Goal: Transaction & Acquisition: Purchase product/service

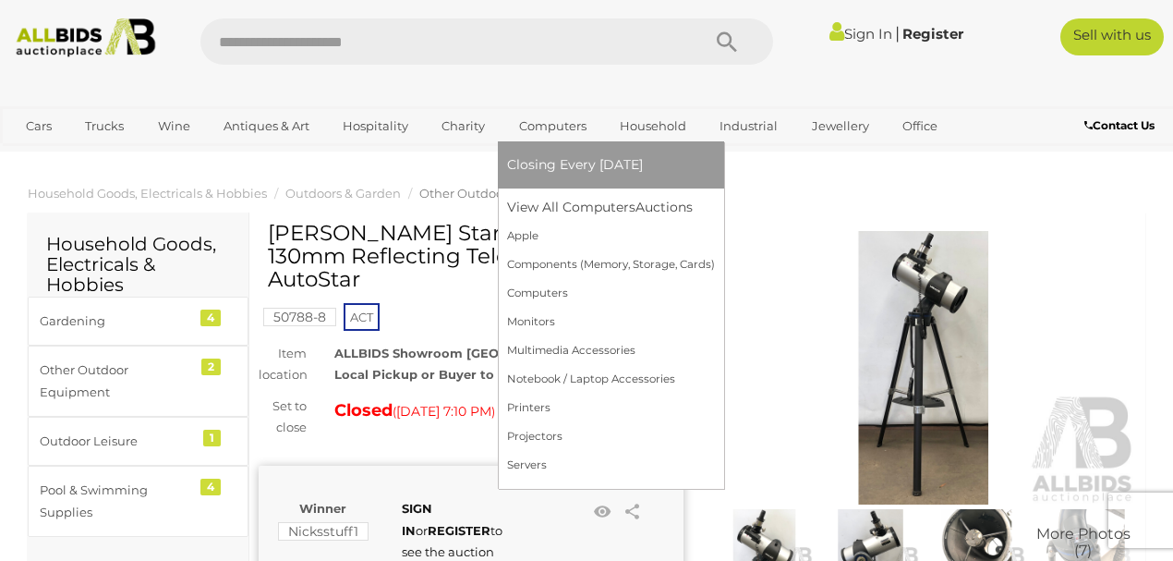
click at [553, 163] on span "Closing Every [DATE]" at bounding box center [575, 164] width 136 height 17
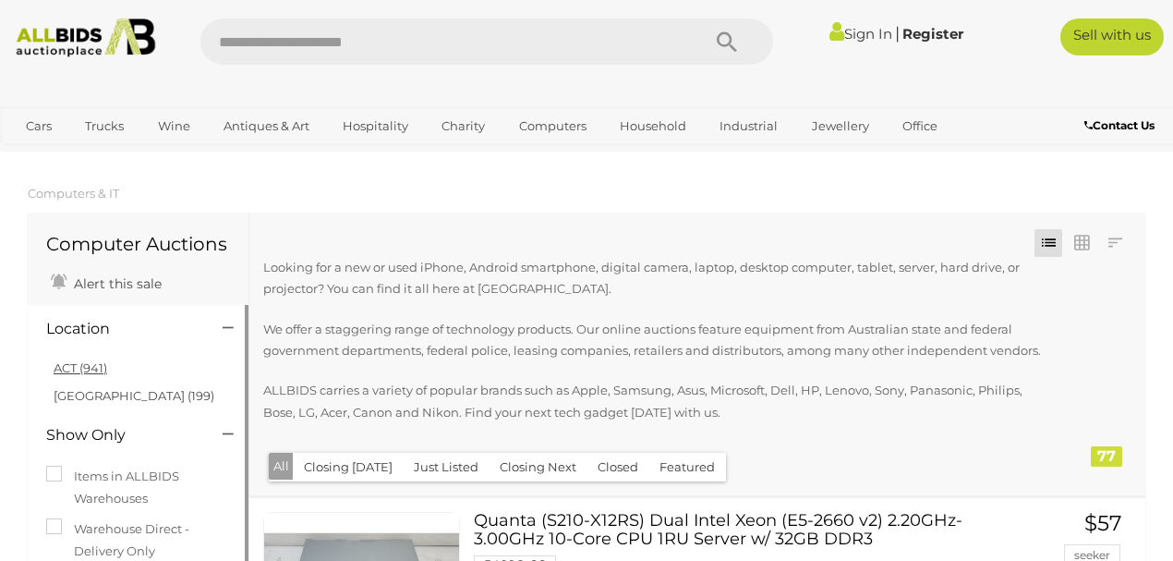
click at [92, 367] on link "ACT (941)" at bounding box center [81, 367] width 54 height 15
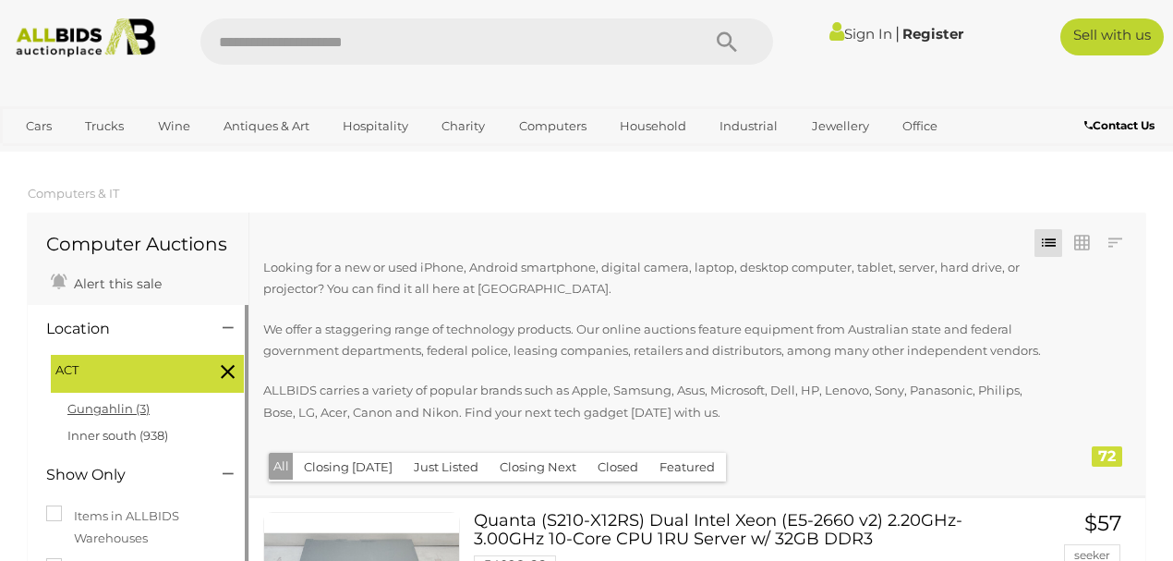
click at [126, 412] on link "Gungahlin (3)" at bounding box center [108, 408] width 82 height 15
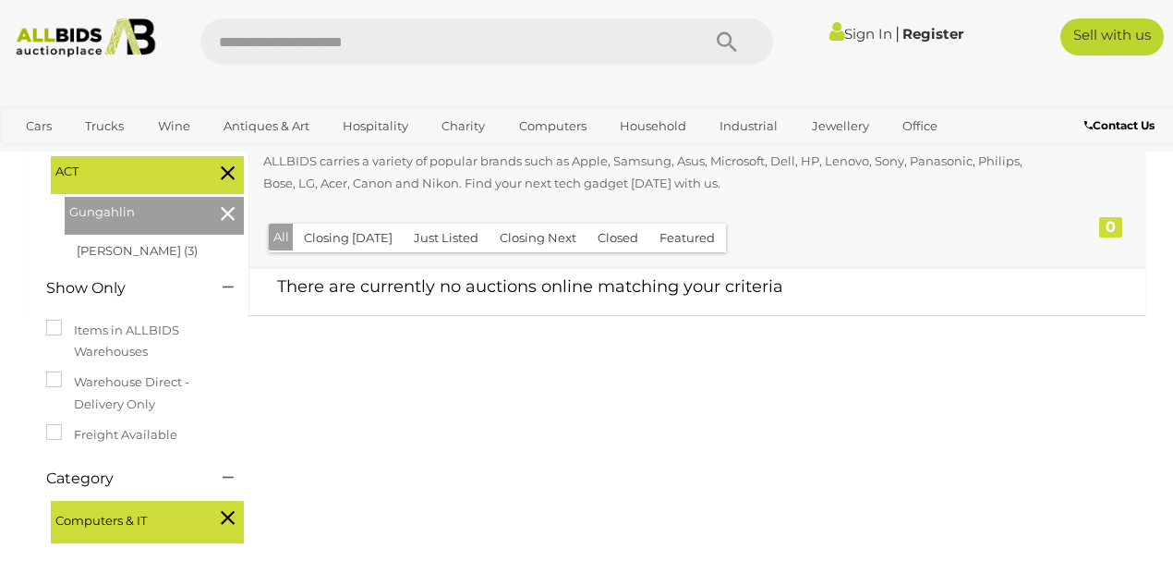
scroll to position [246, 0]
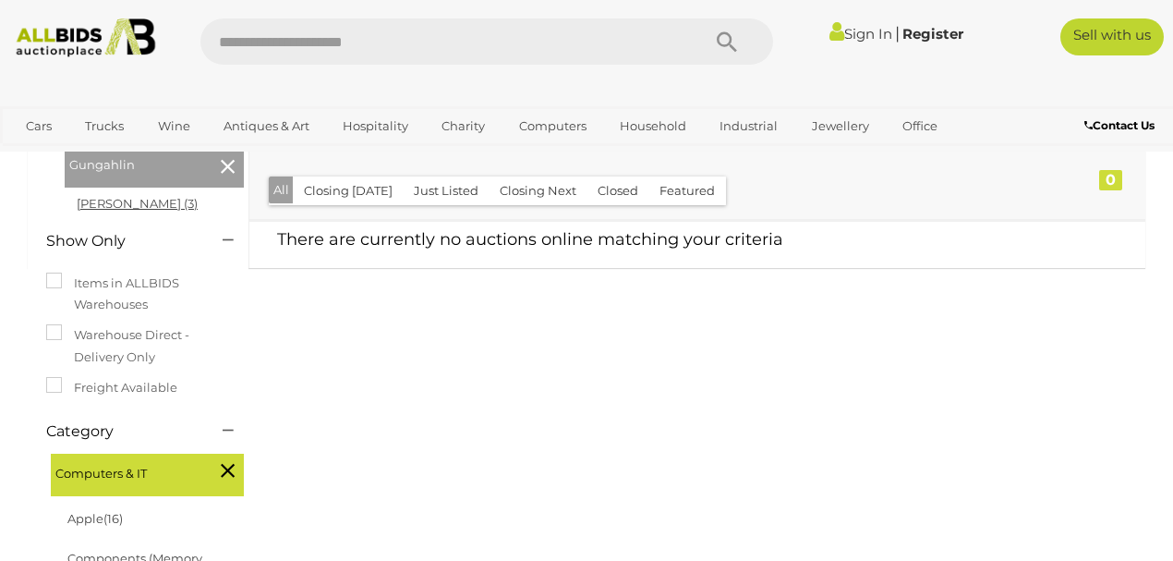
click at [114, 201] on link "Mitchell (3)" at bounding box center [137, 203] width 121 height 15
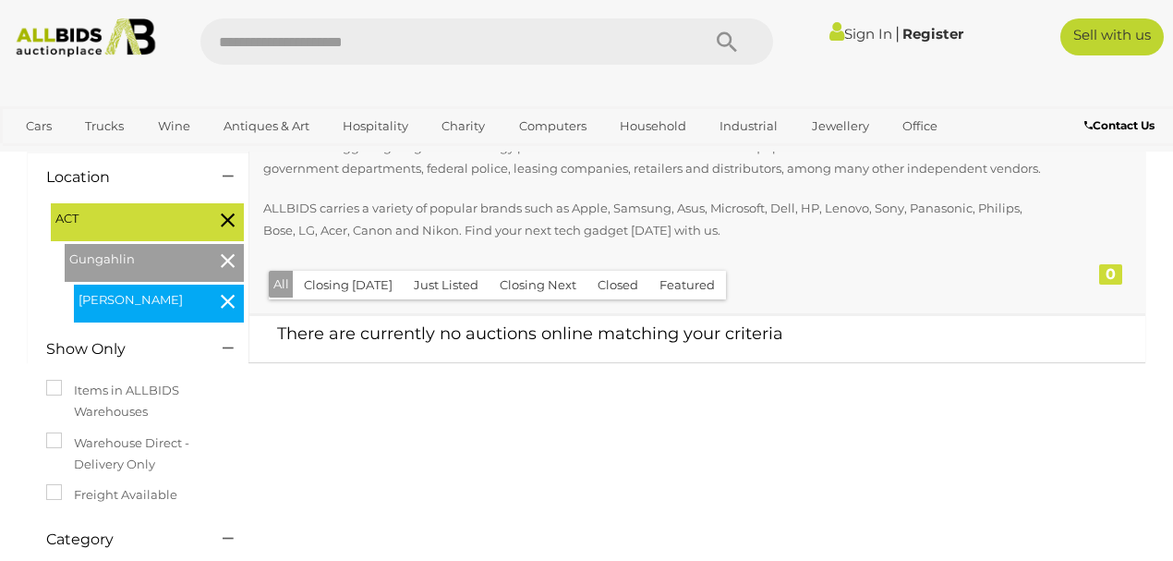
scroll to position [0, 0]
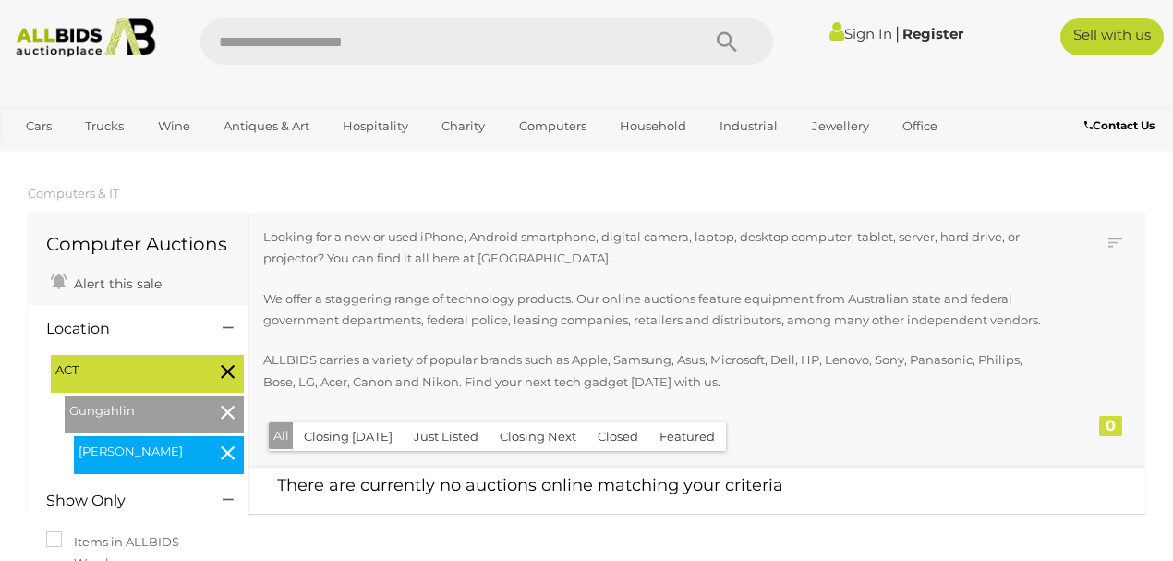
click at [225, 453] on icon at bounding box center [228, 453] width 14 height 24
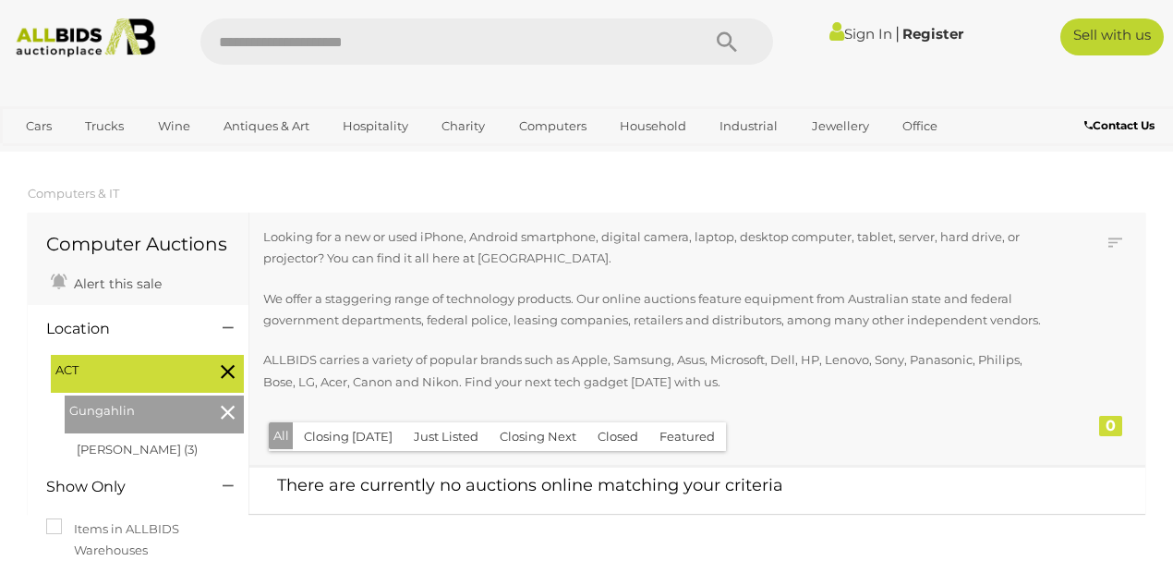
click at [230, 414] on icon at bounding box center [228, 412] width 14 height 24
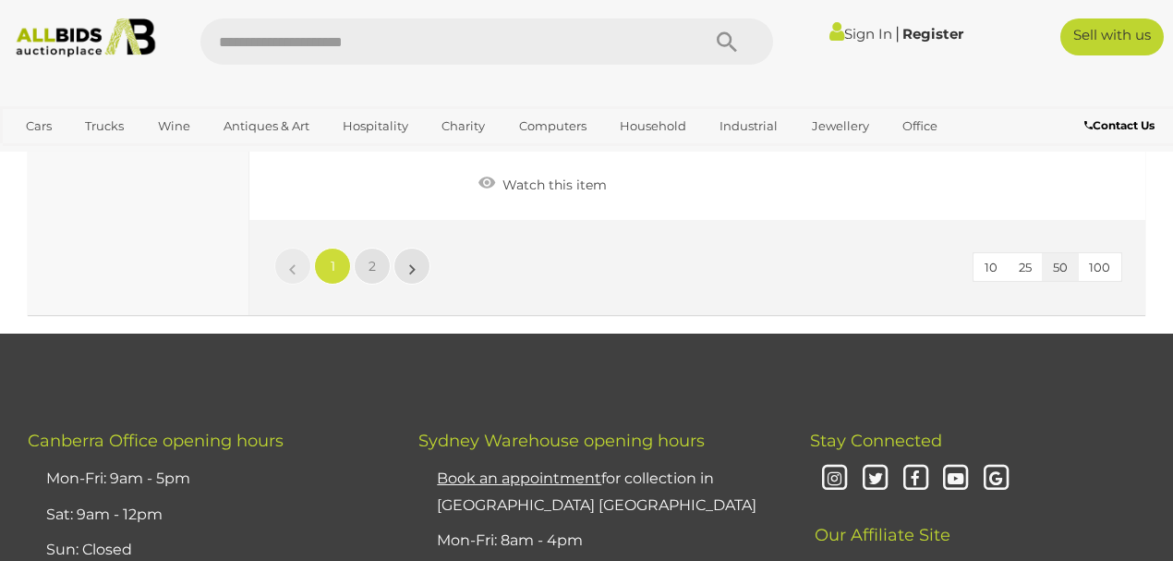
scroll to position [14652, 0]
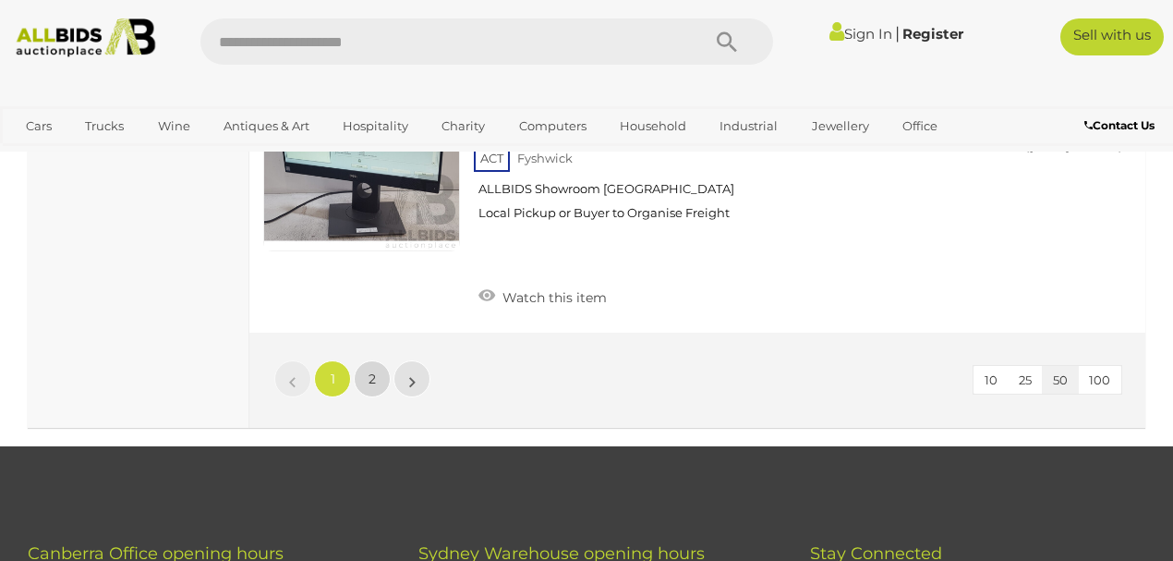
click at [369, 370] on span "2" at bounding box center [371, 378] width 7 height 17
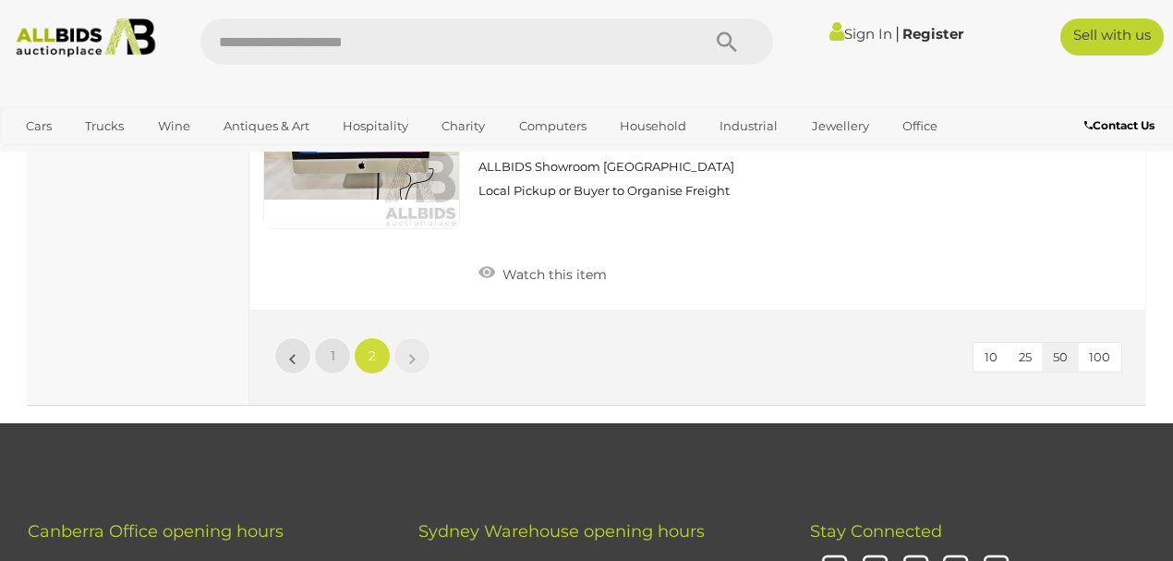
scroll to position [6590, 0]
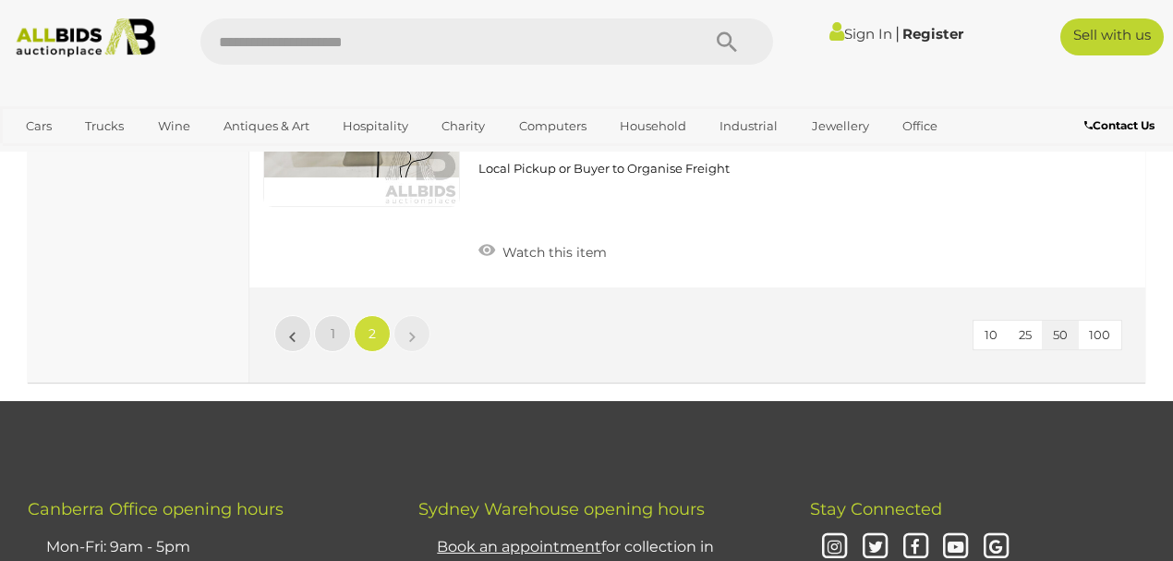
click at [369, 33] on input "text" at bounding box center [440, 41] width 481 height 46
type input "******"
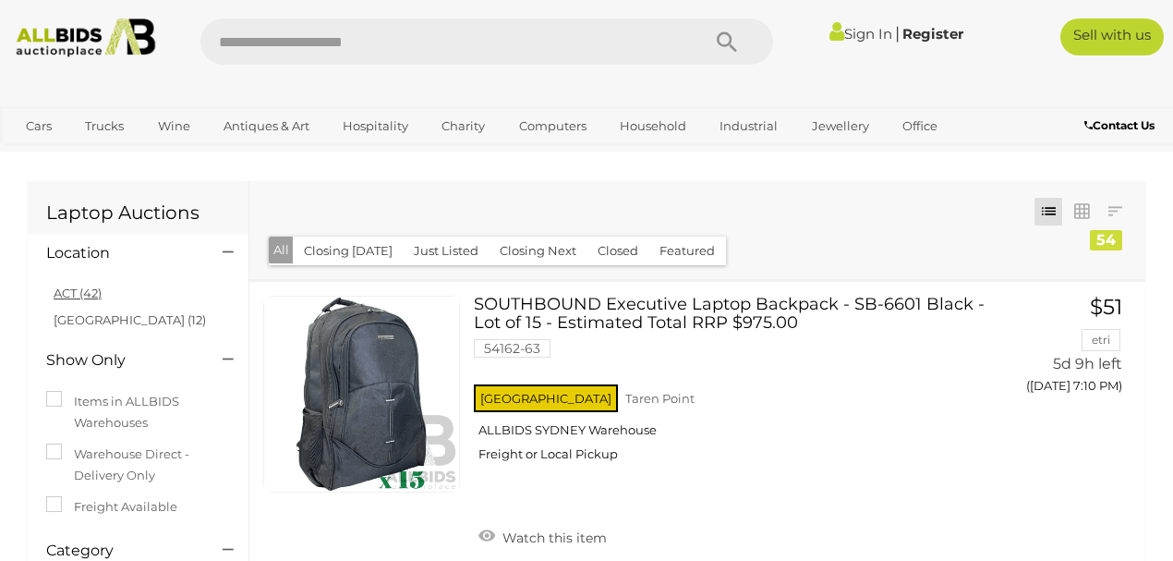
click at [72, 290] on link "ACT (42)" at bounding box center [78, 292] width 48 height 15
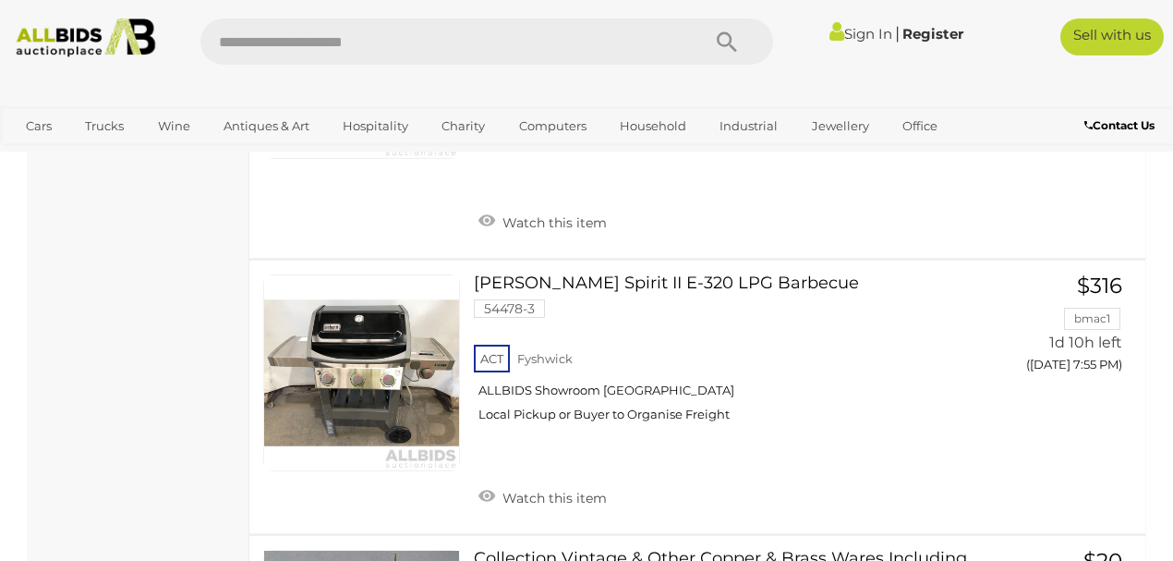
scroll to position [3817, 0]
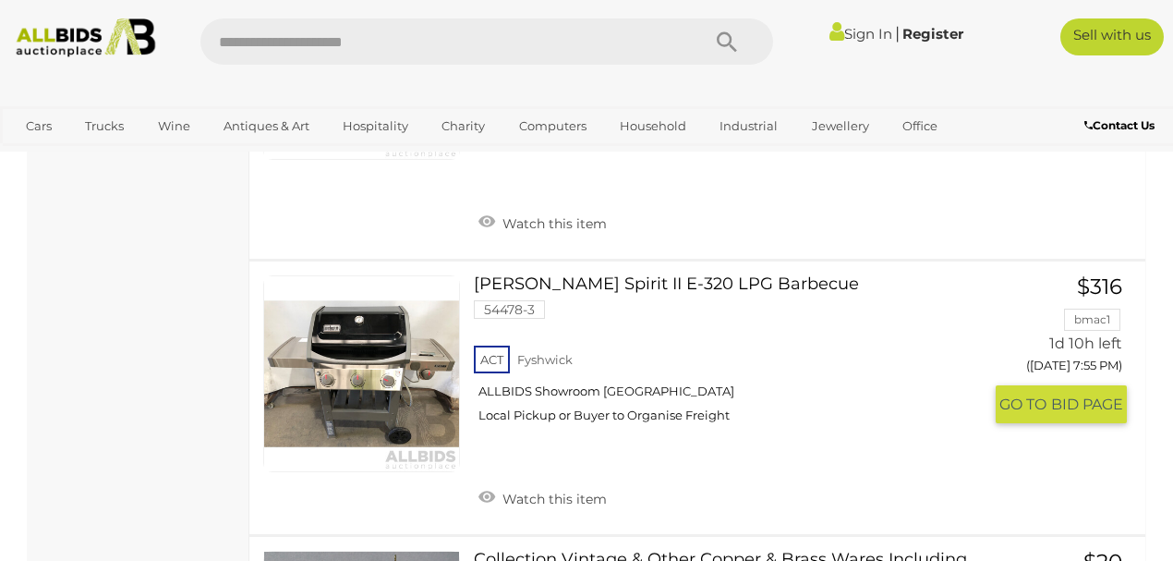
click at [539, 275] on link "Weber Spirit II E-320 LPG Barbecue 54478-3 ACT Fyshwick ALLBIDS Showroom Fyshwi…" at bounding box center [735, 356] width 495 height 162
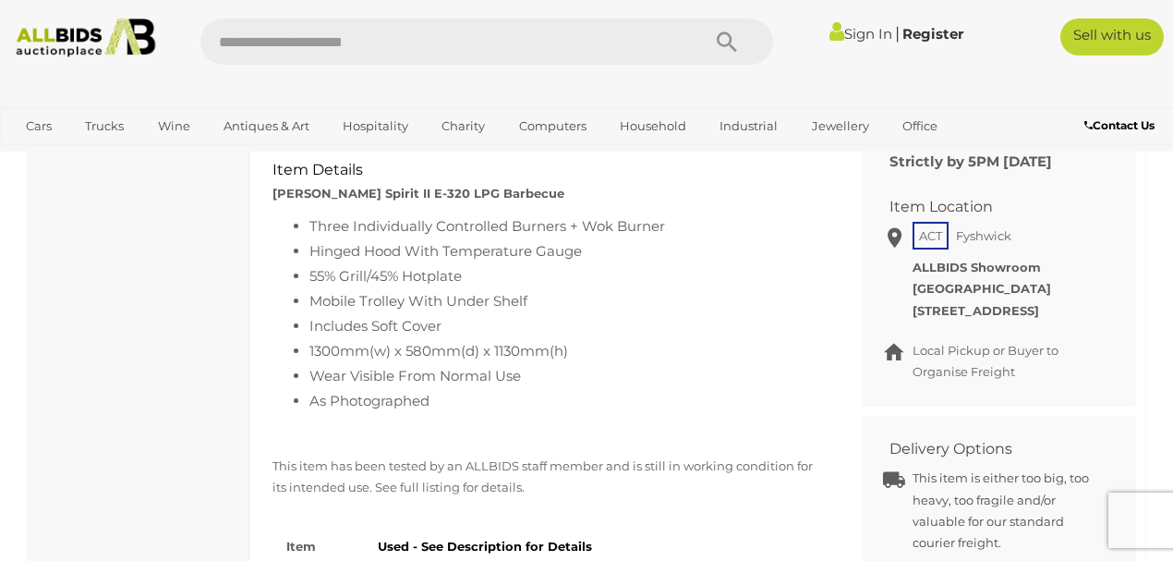
scroll to position [800, 0]
